Goal: Navigation & Orientation: Find specific page/section

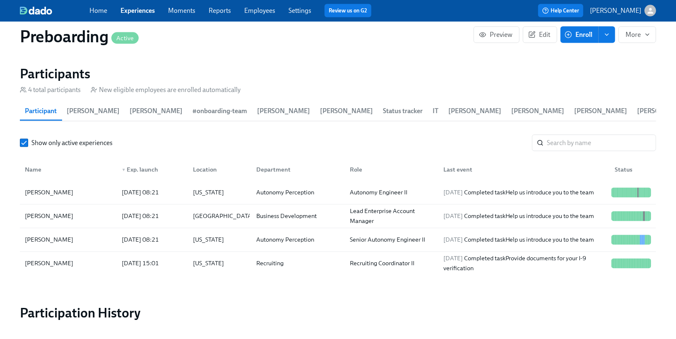
scroll to position [0, 403]
click at [266, 13] on link "Employees" at bounding box center [259, 11] width 31 height 8
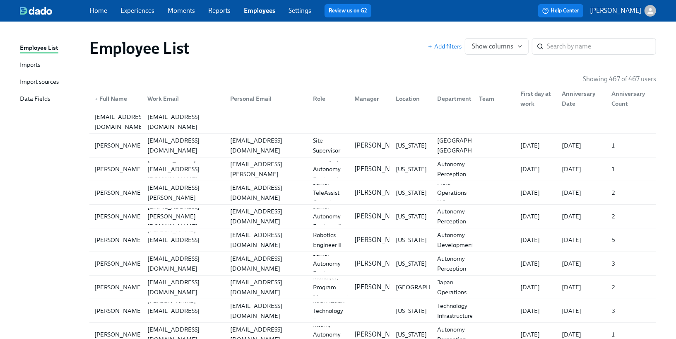
click at [34, 65] on div "Imports" at bounding box center [30, 65] width 20 height 10
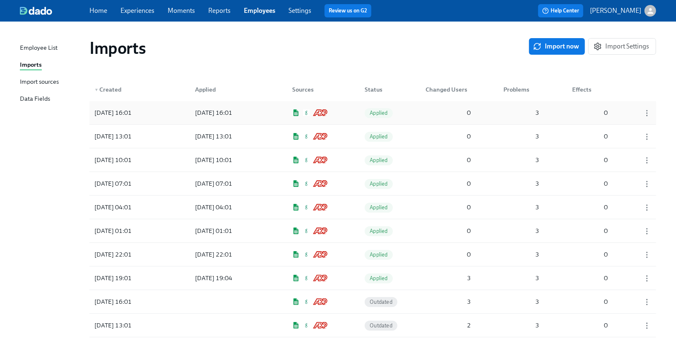
click at [410, 112] on div "[DATE] 16:01 [DATE] 16:01 Applied 0 3 0" at bounding box center [372, 112] width 567 height 23
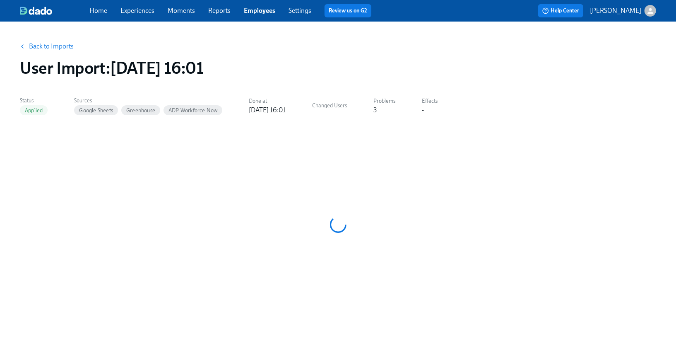
click at [140, 10] on link "Experiences" at bounding box center [138, 11] width 34 height 8
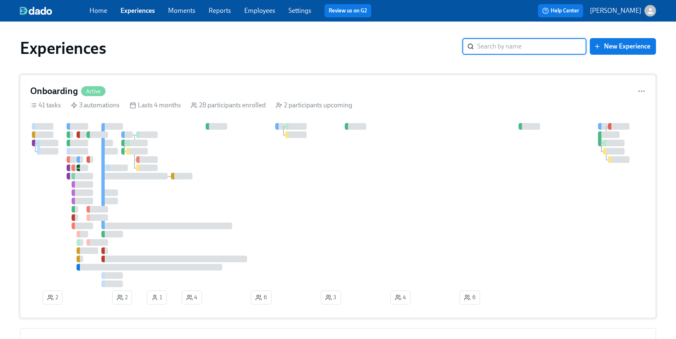
click at [125, 102] on div "41 tasks 3 automations Lasts 4 months 28 participants enrolled 2 participants u…" at bounding box center [338, 105] width 616 height 9
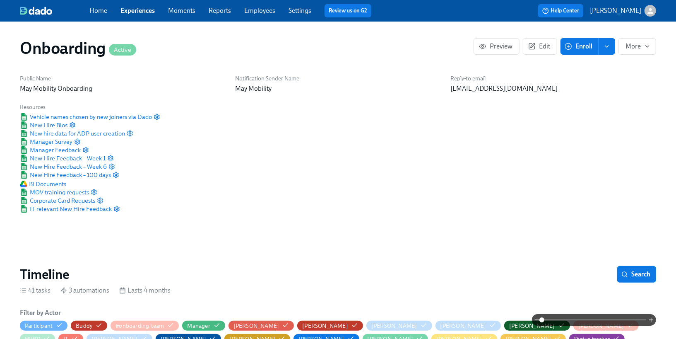
scroll to position [0, 6147]
click at [140, 13] on link "Experiences" at bounding box center [138, 11] width 34 height 8
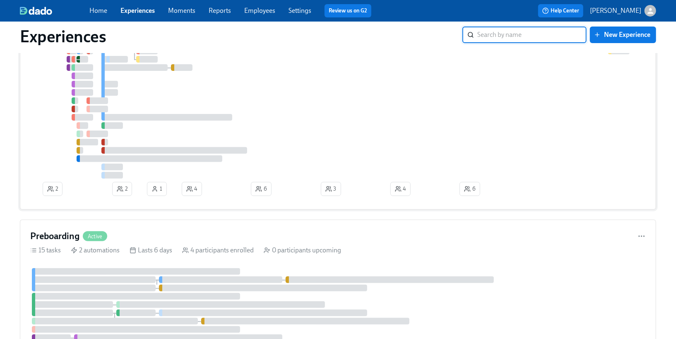
scroll to position [186, 0]
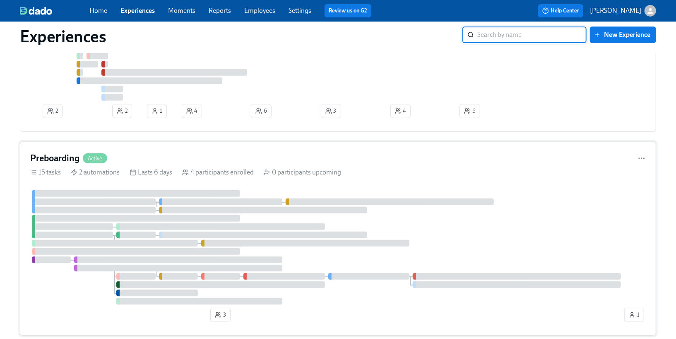
click at [142, 205] on div at bounding box center [94, 201] width 124 height 7
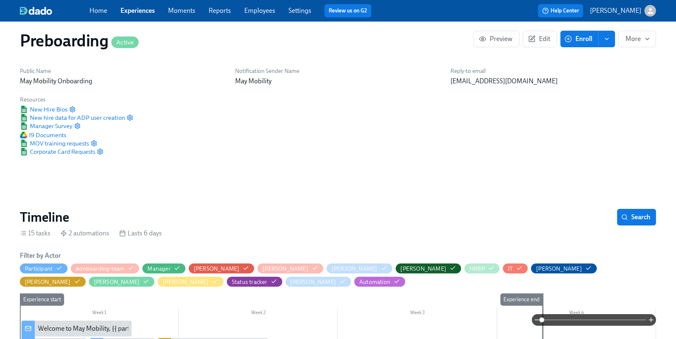
scroll to position [0, 403]
